Goal: Information Seeking & Learning: Learn about a topic

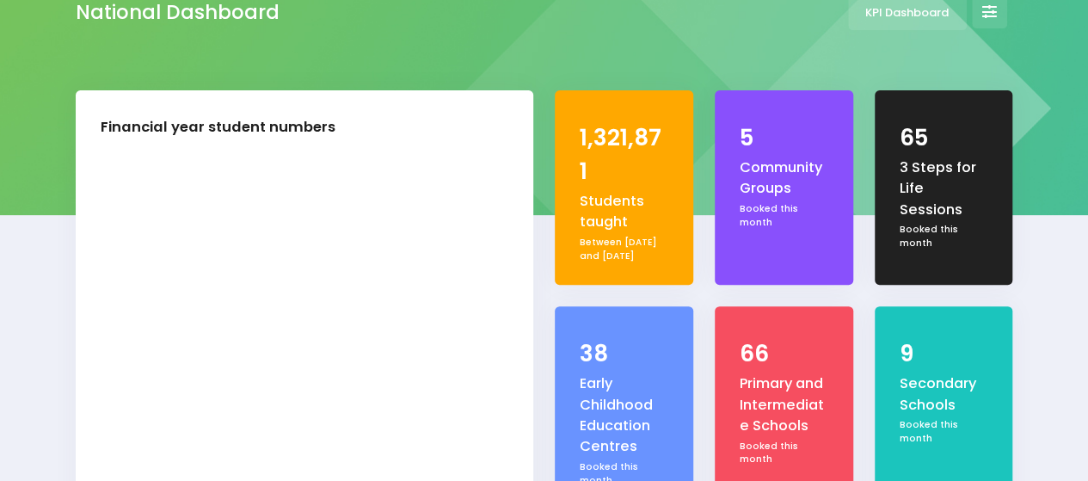
select select "5"
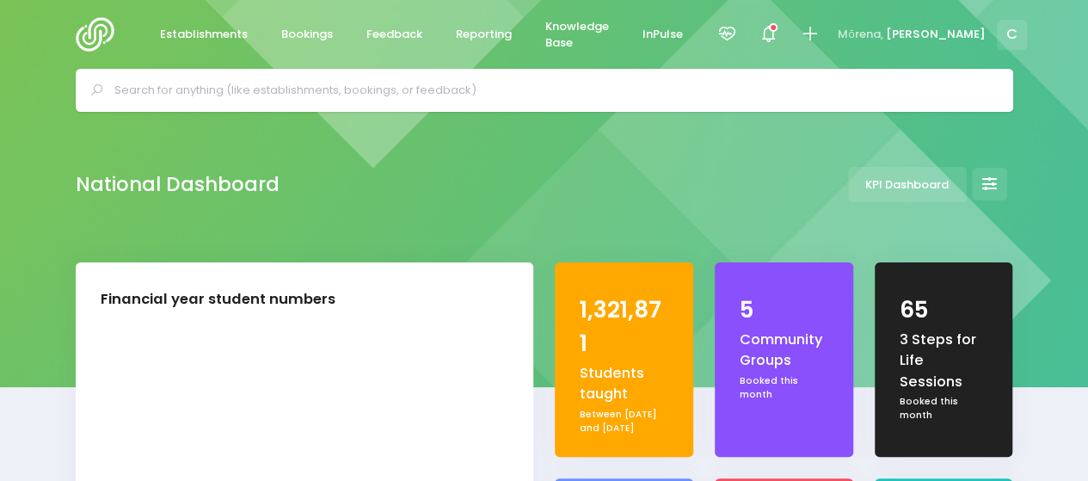
click at [100, 31] on img at bounding box center [100, 34] width 49 height 34
select select "5"
click at [585, 30] on span "Knowledge Base" at bounding box center [577, 35] width 64 height 34
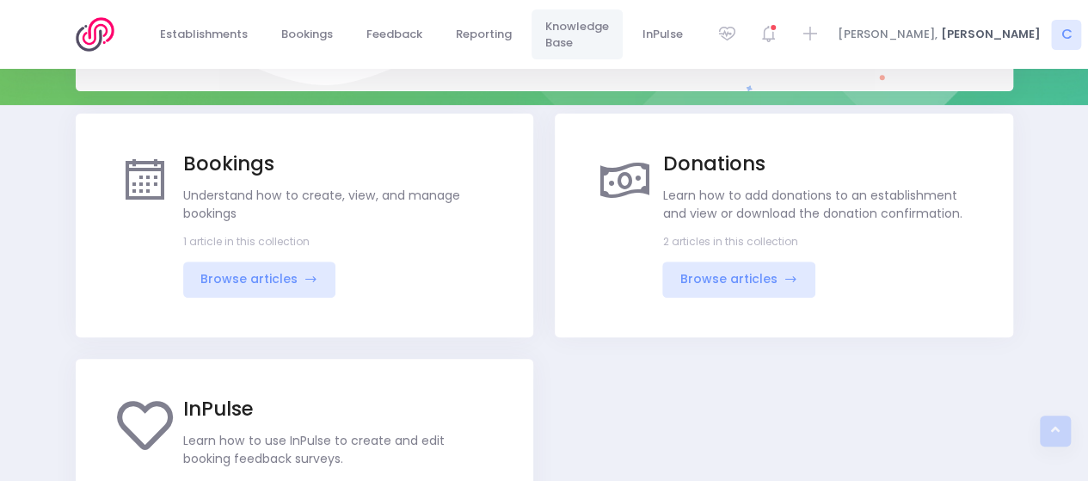
scroll to position [294, 0]
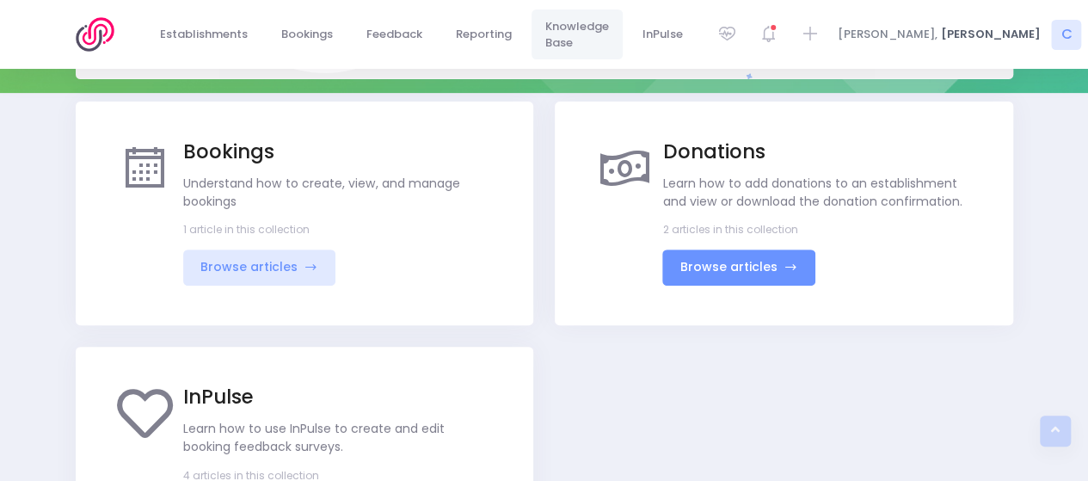
click at [720, 266] on link "Browse articles" at bounding box center [738, 267] width 153 height 37
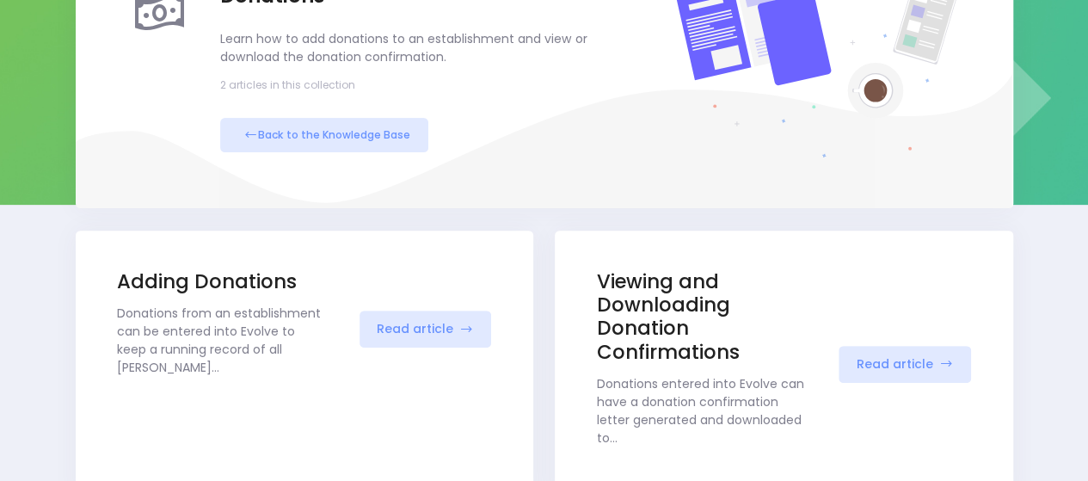
scroll to position [258, 0]
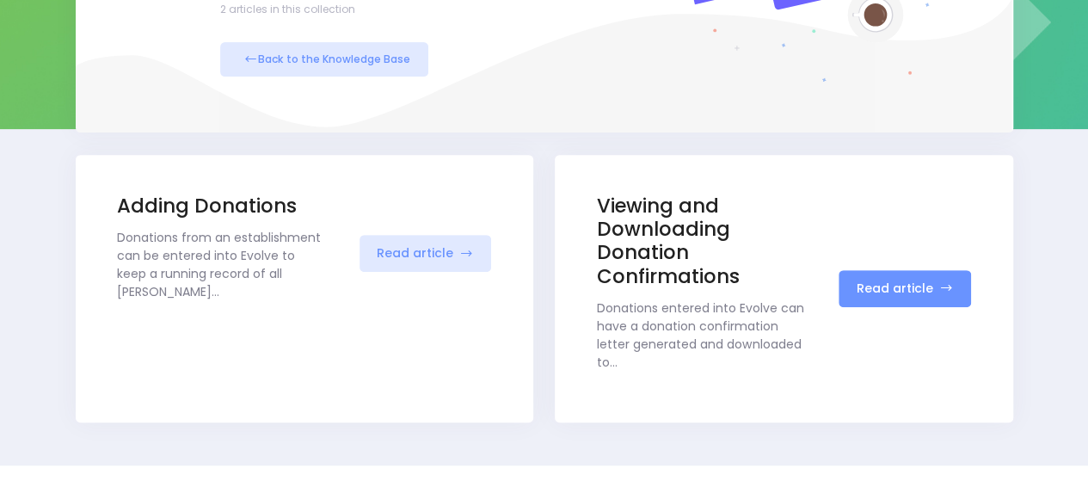
click at [901, 290] on link "Read article" at bounding box center [904, 288] width 132 height 37
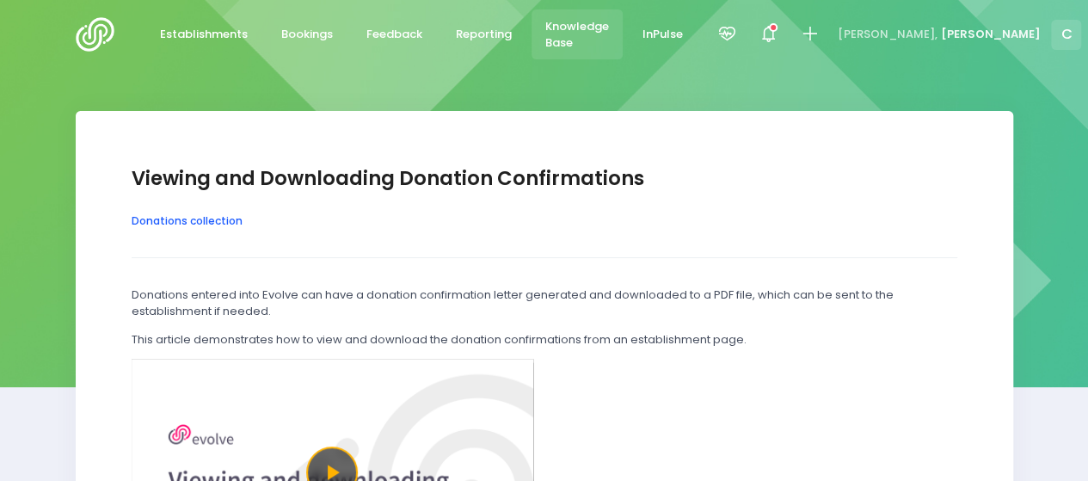
click at [176, 223] on link "Donations collection" at bounding box center [187, 220] width 111 height 15
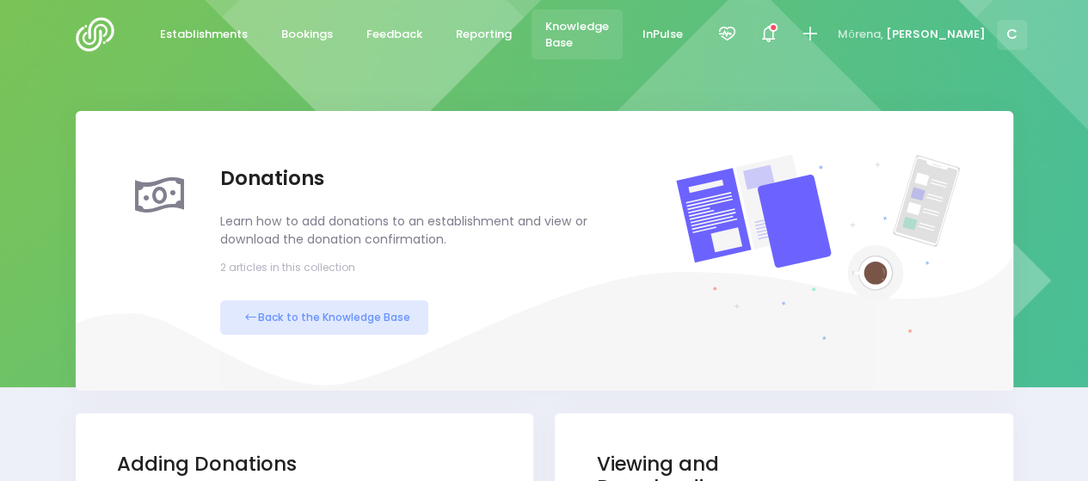
click at [579, 34] on span "Knowledge Base" at bounding box center [577, 35] width 64 height 34
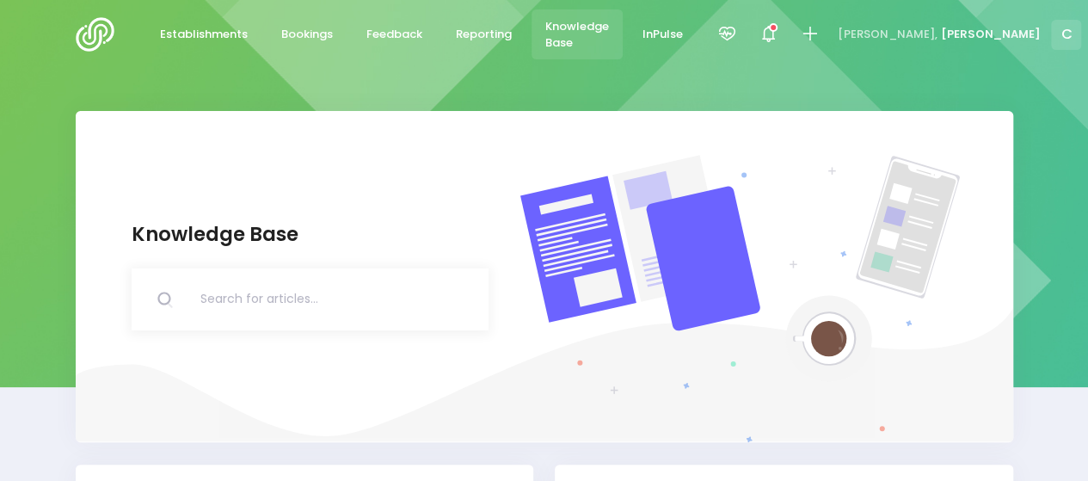
click at [574, 29] on span "Knowledge Base" at bounding box center [577, 35] width 64 height 34
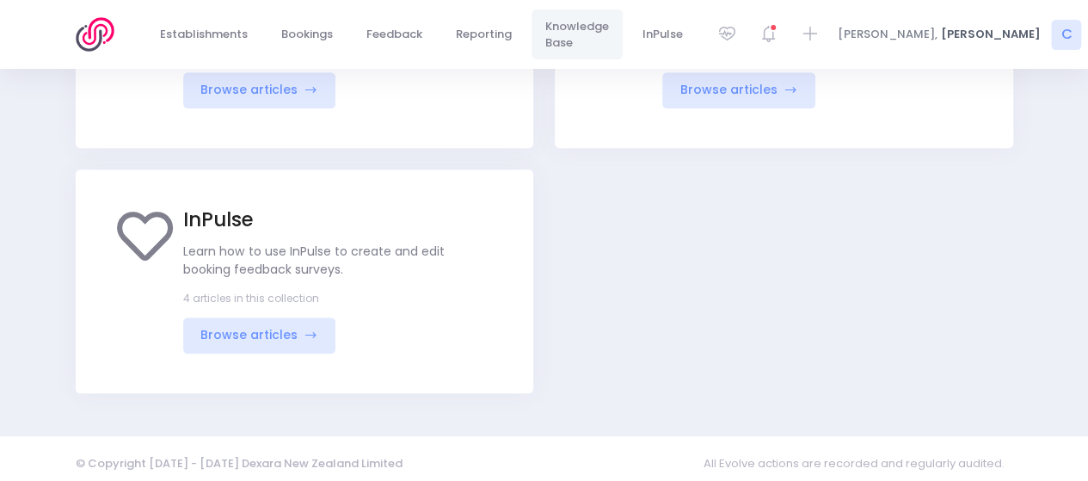
scroll to position [480, 0]
